Goal: Information Seeking & Learning: Check status

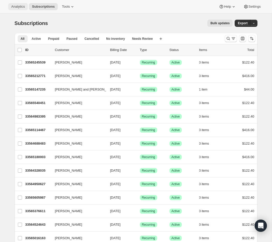
click at [17, 7] on span "Analytics" at bounding box center [18, 7] width 14 height 4
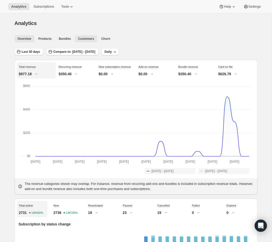
click at [87, 41] on button "Customers" at bounding box center [86, 38] width 22 height 7
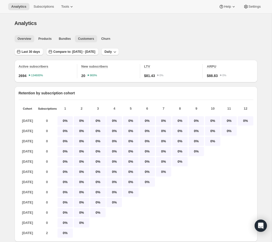
click at [20, 40] on span "Overview" at bounding box center [25, 39] width 14 height 4
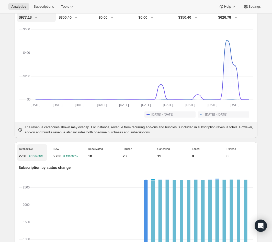
scroll to position [57, 0]
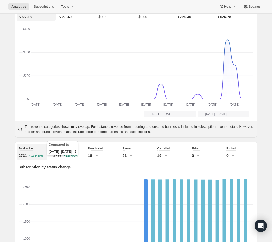
click at [63, 154] on div "Compared to [DATE] - [DATE] 2" at bounding box center [62, 149] width 34 height 18
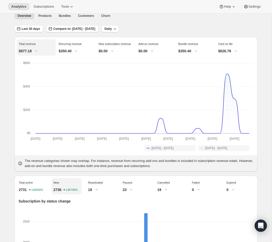
scroll to position [0, 0]
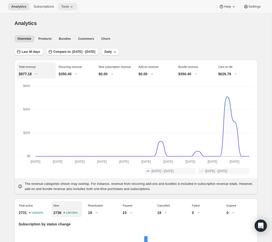
click at [69, 8] on span "Tools" at bounding box center [65, 7] width 8 height 4
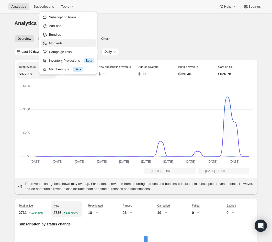
click at [52, 42] on span "Moments" at bounding box center [56, 43] width 14 height 4
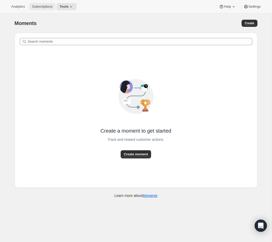
click at [39, 5] on span "Subscriptions" at bounding box center [42, 7] width 20 height 4
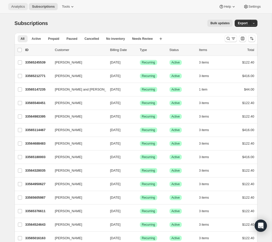
click at [24, 8] on span "Analytics" at bounding box center [18, 7] width 14 height 4
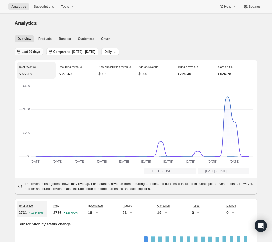
click at [30, 49] on button "Last 30 days" at bounding box center [29, 51] width 29 height 7
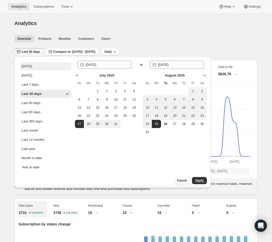
click at [30, 68] on div "[DATE]" at bounding box center [27, 66] width 10 height 5
type input "[DATE]"
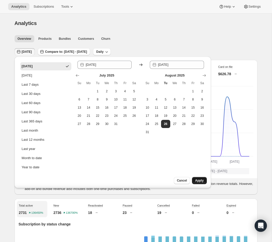
click at [198, 180] on span "Apply" at bounding box center [199, 181] width 8 height 4
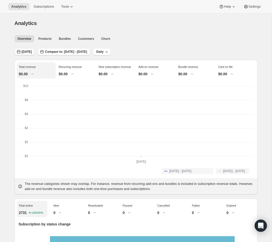
click at [28, 52] on span "[DATE]" at bounding box center [27, 52] width 10 height 4
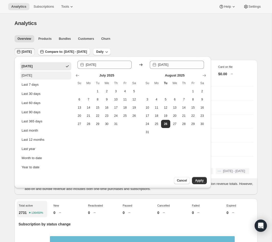
click at [32, 77] on div "[DATE]" at bounding box center [27, 75] width 10 height 5
type input "[DATE]"
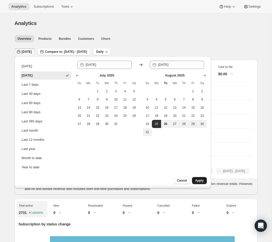
click at [204, 178] on button "Apply" at bounding box center [199, 180] width 15 height 7
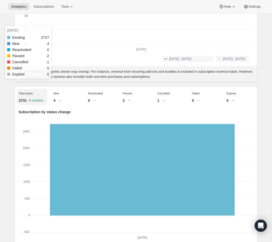
scroll to position [122, 0]
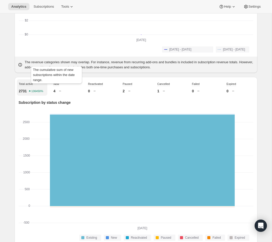
click at [57, 86] on span "New" at bounding box center [56, 84] width 6 height 4
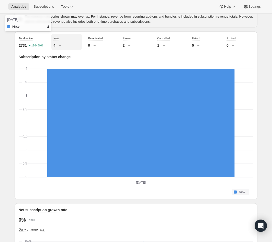
scroll to position [161, 0]
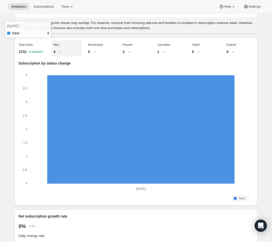
click at [84, 101] on rect "New-0 4" at bounding box center [140, 129] width 187 height 109
drag, startPoint x: 84, startPoint y: 101, endPoint x: 78, endPoint y: 93, distance: 9.4
click at [84, 101] on rect "New-0 4" at bounding box center [140, 129] width 187 height 109
click at [58, 54] on icon at bounding box center [59, 51] width 5 height 5
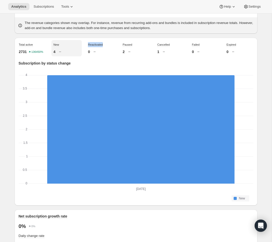
click at [58, 54] on icon at bounding box center [59, 51] width 5 height 5
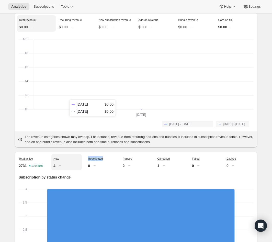
scroll to position [0, 0]
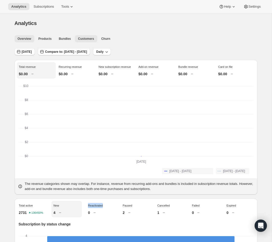
click at [89, 38] on span "Customers" at bounding box center [86, 39] width 16 height 4
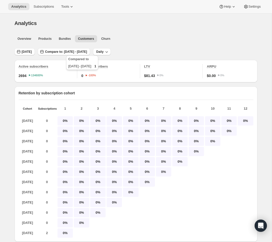
click at [92, 66] on div "Compared to [DATE] - [DATE] 1" at bounding box center [82, 64] width 34 height 18
click at [93, 65] on span "New subscribers" at bounding box center [94, 67] width 27 height 4
click at [30, 50] on span "[DATE]" at bounding box center [27, 52] width 10 height 4
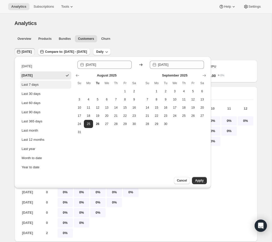
click at [31, 83] on div "Last 7 days" at bounding box center [30, 84] width 17 height 5
type input "[DATE]"
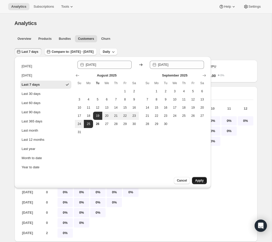
click at [203, 181] on span "Apply" at bounding box center [199, 181] width 8 height 4
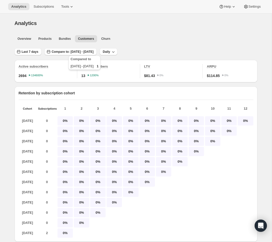
click at [90, 66] on div "Compared to [DATE] - [DATE] 1" at bounding box center [84, 64] width 34 height 18
click at [83, 76] on span "13" at bounding box center [83, 75] width 4 height 5
click at [95, 66] on span "New subscribers" at bounding box center [94, 67] width 27 height 4
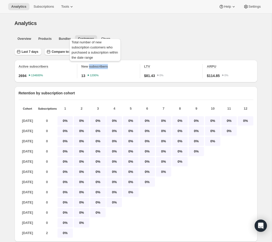
click at [95, 66] on span "New subscribers" at bounding box center [94, 67] width 27 height 4
click at [105, 70] on div "New subscribers 13 1200%" at bounding box center [110, 71] width 59 height 14
click at [96, 65] on span "New subscribers" at bounding box center [94, 67] width 27 height 4
click at [109, 69] on div "New subscribers 13 1200%" at bounding box center [110, 71] width 59 height 14
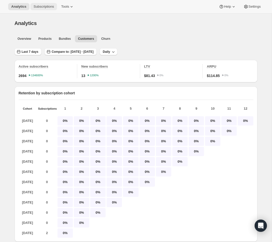
click at [49, 6] on span "Subscriptions" at bounding box center [43, 7] width 20 height 4
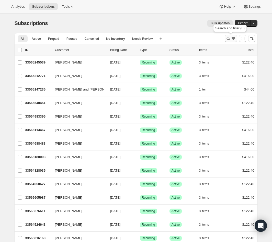
click at [229, 40] on icon "Search and filter results" at bounding box center [227, 38] width 3 height 3
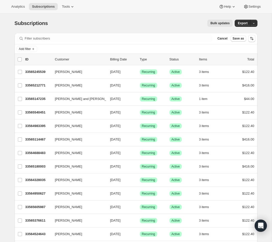
drag, startPoint x: 217, startPoint y: 51, endPoint x: 213, endPoint y: 51, distance: 4.1
click at [217, 51] on div "Add filter" at bounding box center [136, 49] width 239 height 6
click at [202, 57] on div "Items" at bounding box center [212, 59] width 26 height 5
click at [123, 62] on div "list header ID Customer Billing Date Type Status Items Total" at bounding box center [136, 59] width 243 height 11
